Goal: Task Accomplishment & Management: Manage account settings

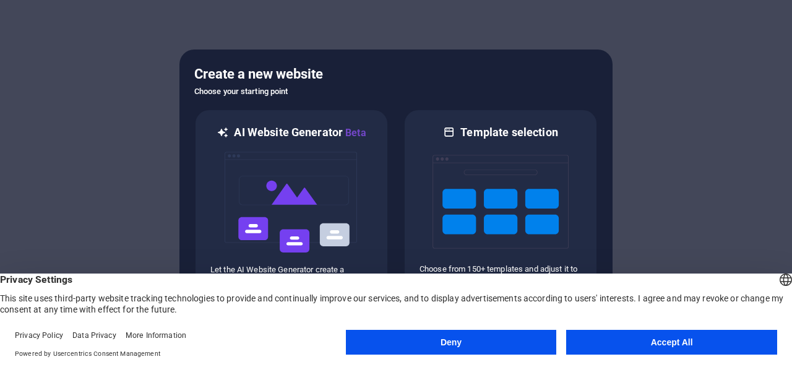
click at [644, 345] on button "Accept All" at bounding box center [671, 342] width 211 height 25
